Goal: Information Seeking & Learning: Check status

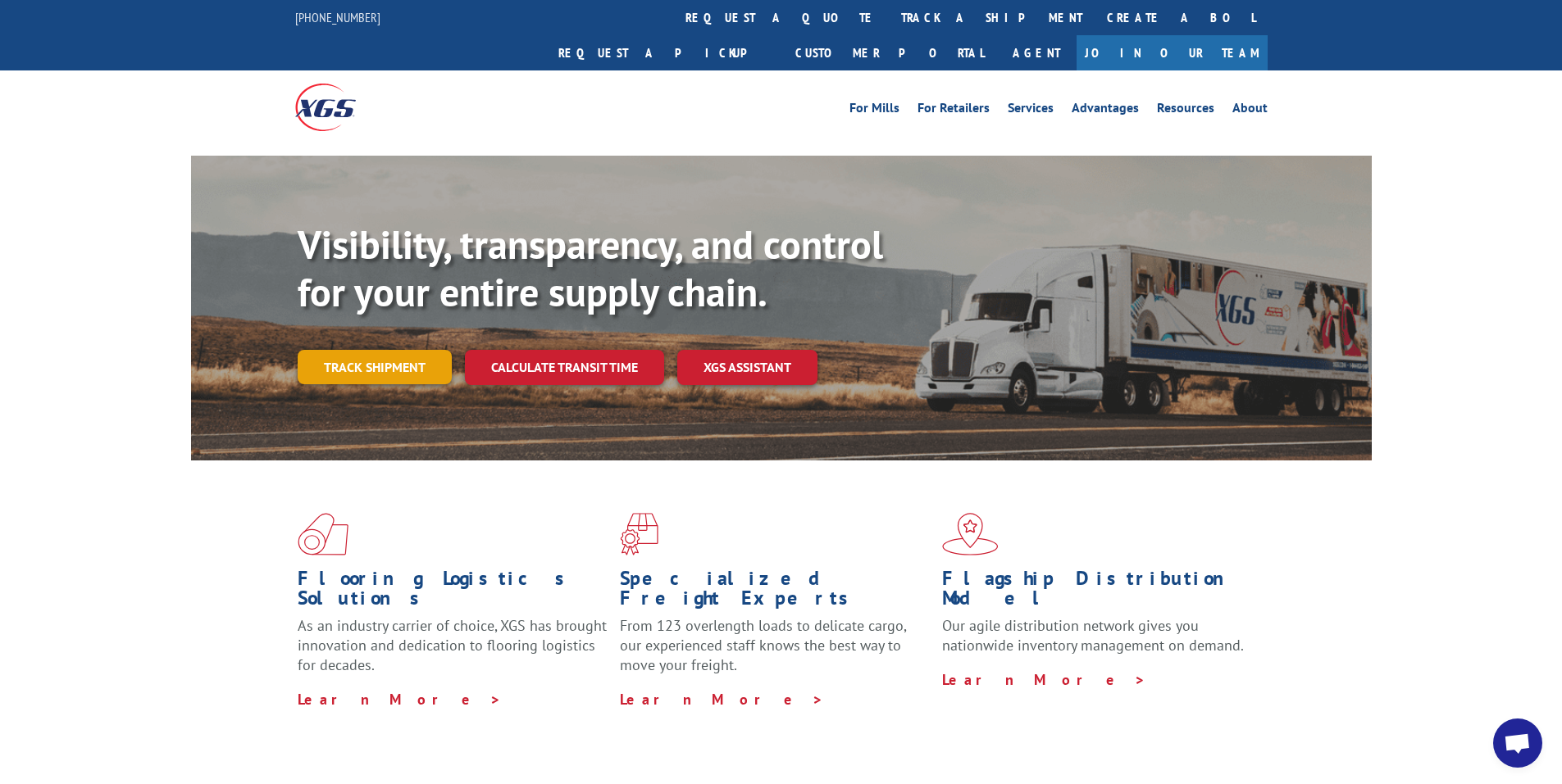
click at [341, 350] on link "Track shipment" at bounding box center [375, 367] width 154 height 34
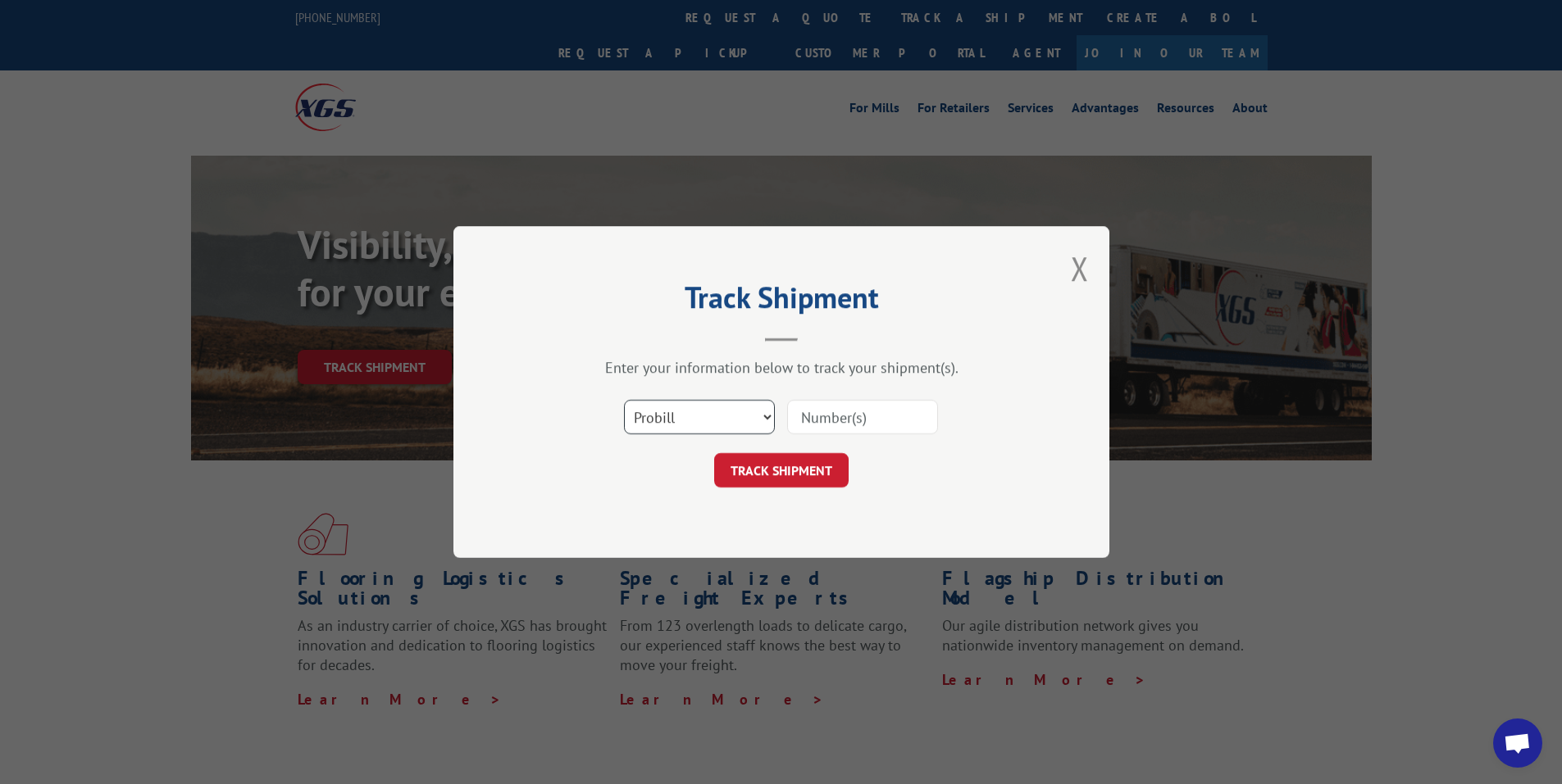
click at [740, 414] on select "Select category... Probill BOL PO" at bounding box center [699, 416] width 151 height 34
select select "po"
click at [623, 400] on select "Select category... Probill BOL PO" at bounding box center [699, 416] width 151 height 34
click at [829, 429] on input at bounding box center [862, 416] width 151 height 34
type input "kan0003090"
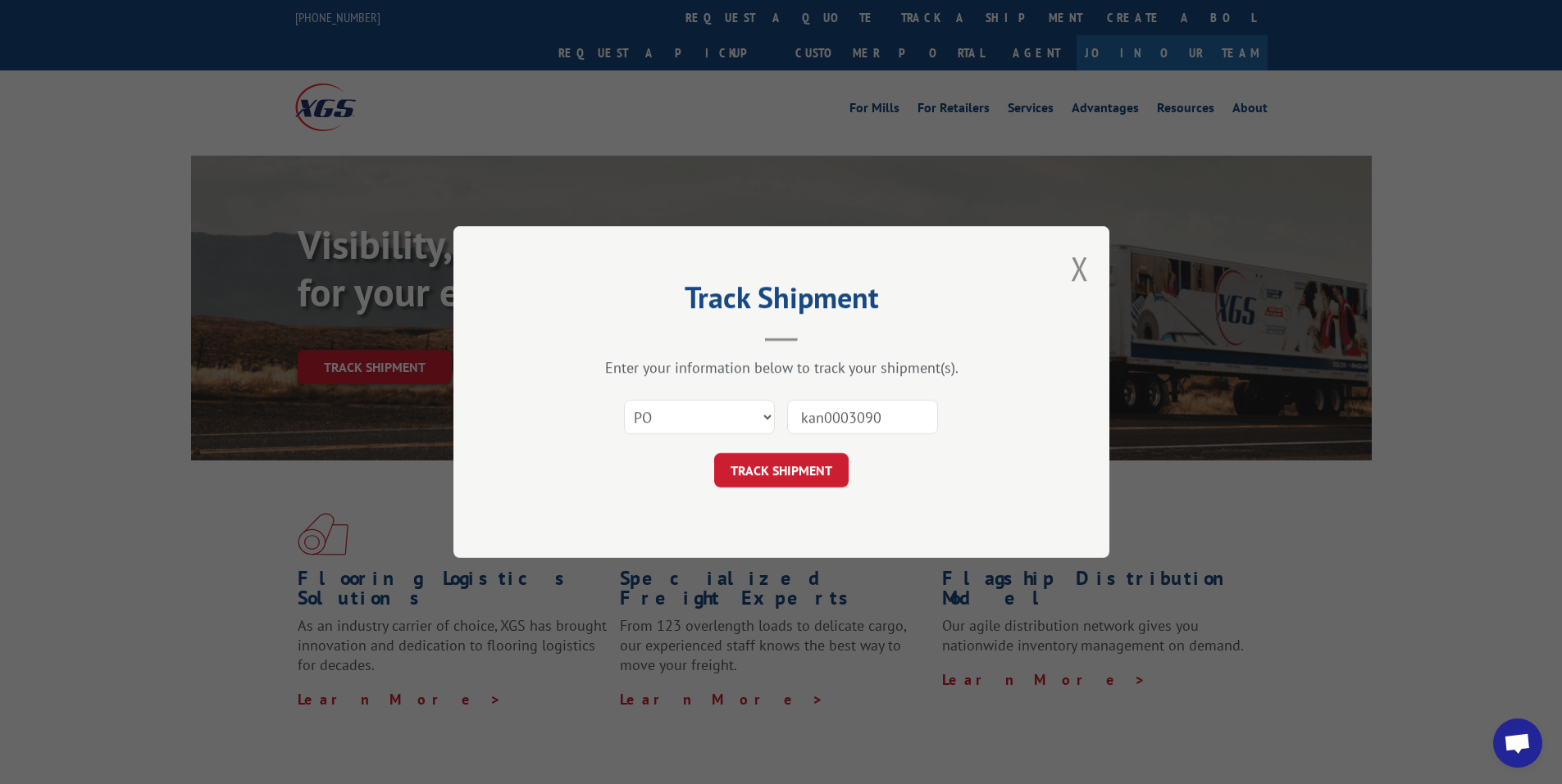
click button "TRACK SHIPMENT" at bounding box center [781, 470] width 135 height 34
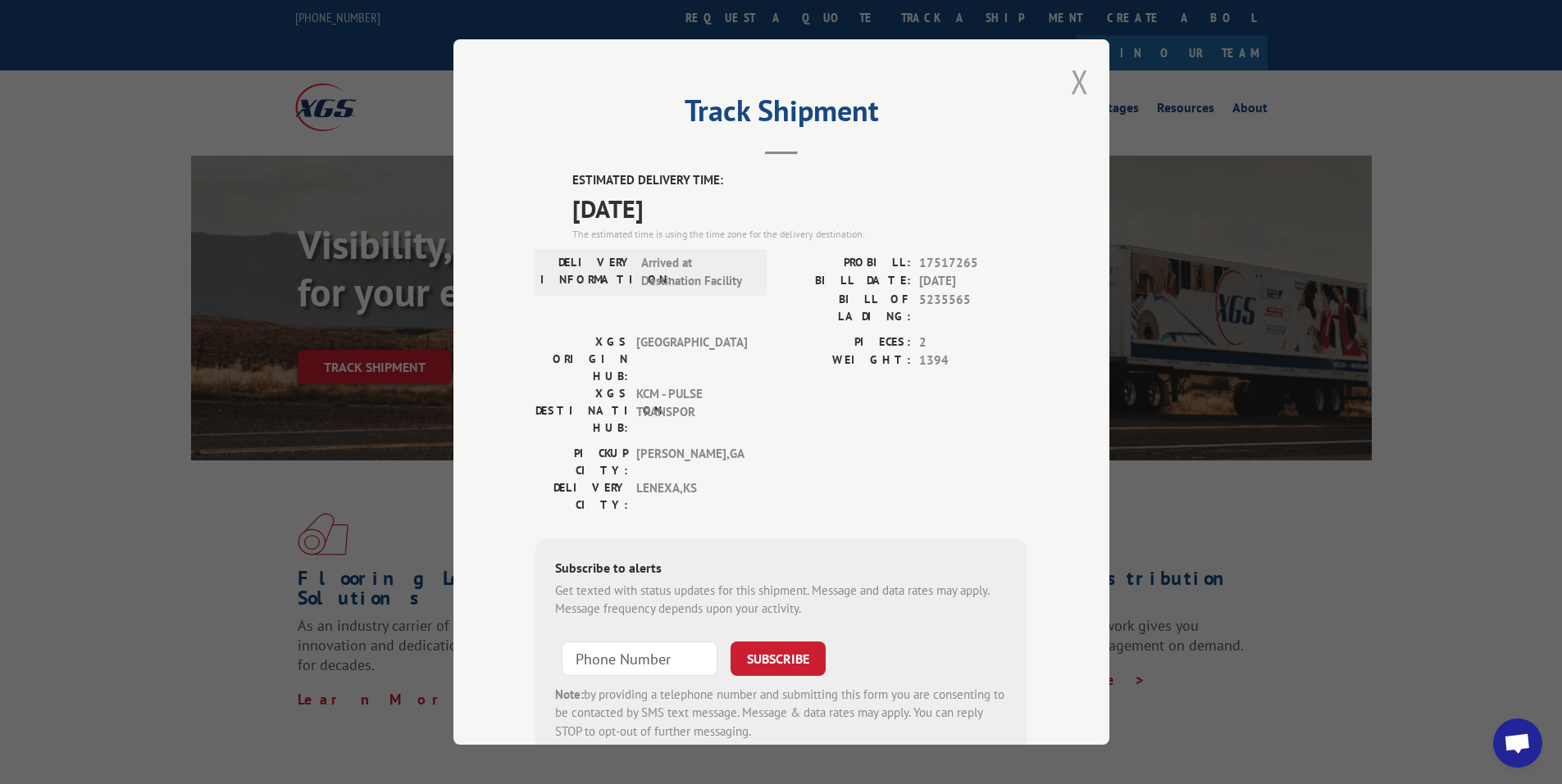
click at [1070, 81] on button "Close modal" at bounding box center [1079, 81] width 18 height 44
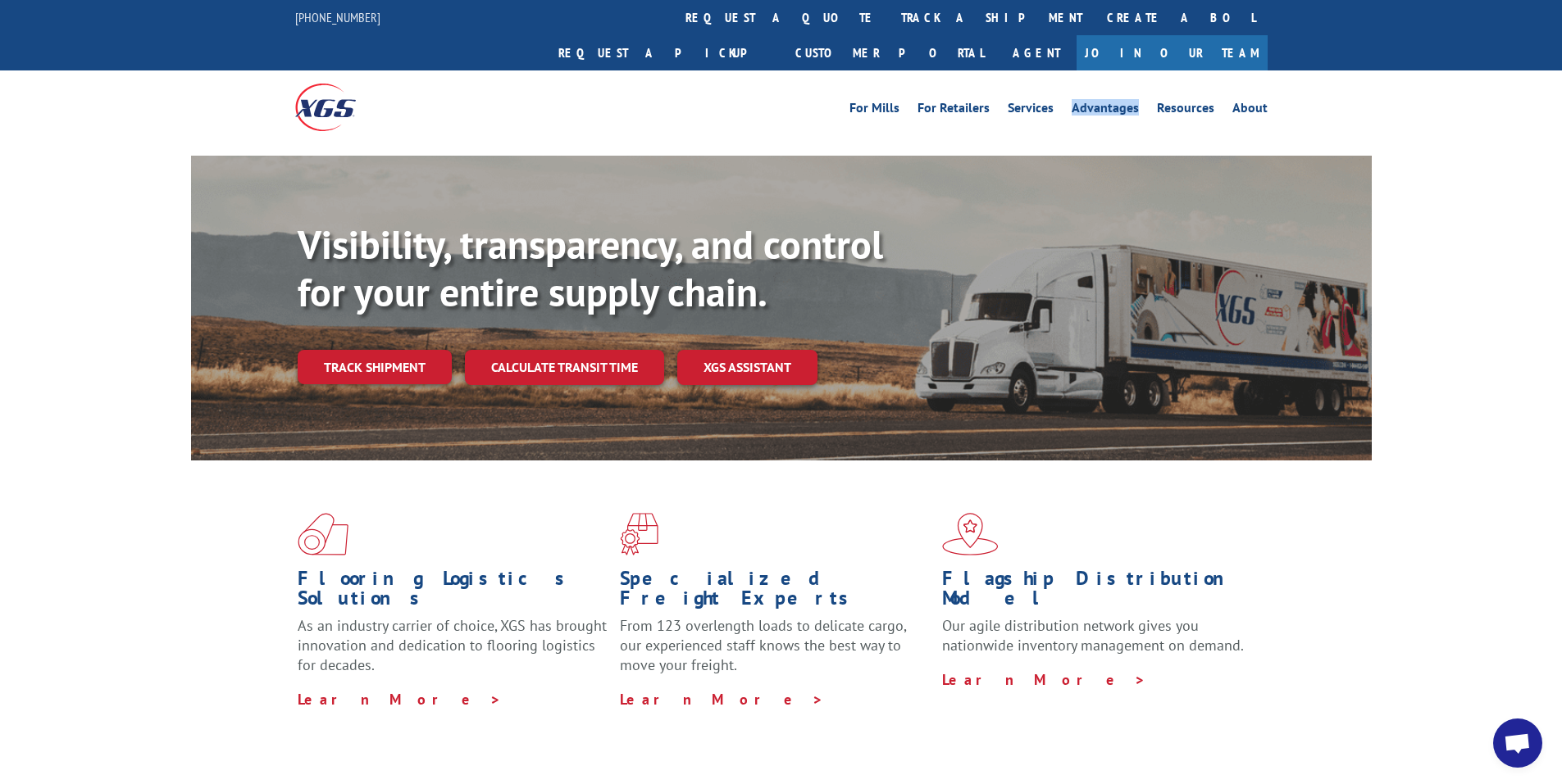
click at [1070, 101] on li "Advantages" at bounding box center [1104, 110] width 85 height 18
